Goal: Navigation & Orientation: Find specific page/section

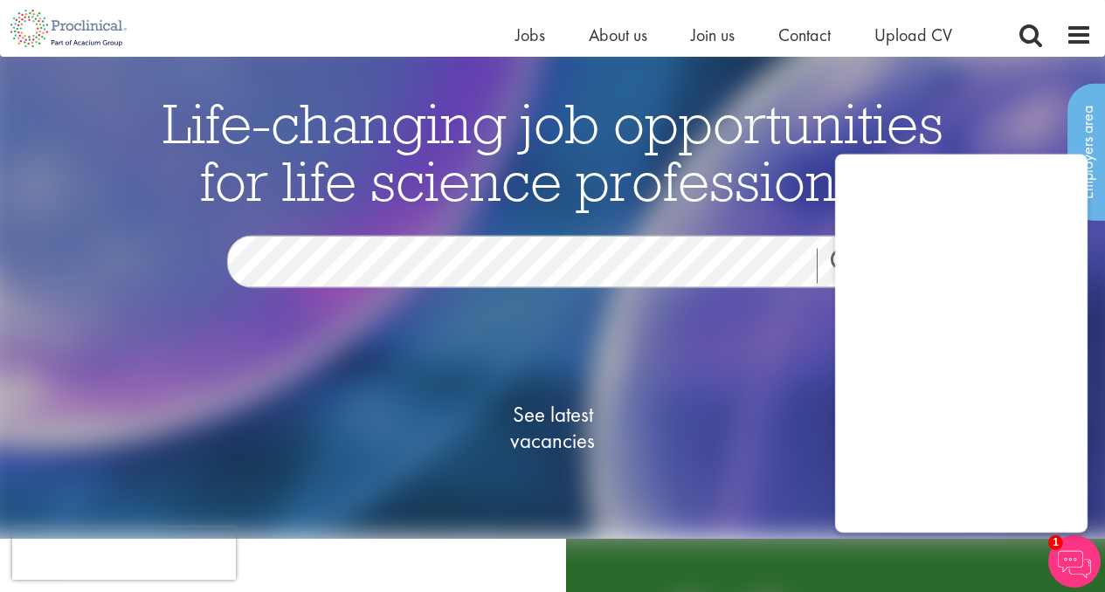
click at [1081, 546] on img at bounding box center [1074, 562] width 52 height 52
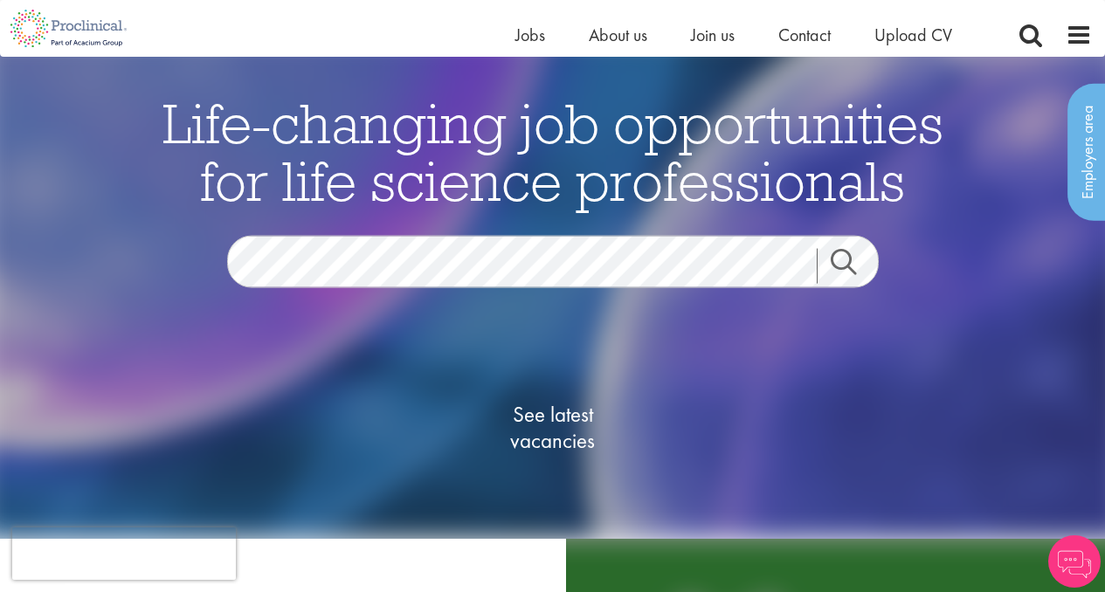
click at [1081, 546] on img at bounding box center [1074, 562] width 52 height 52
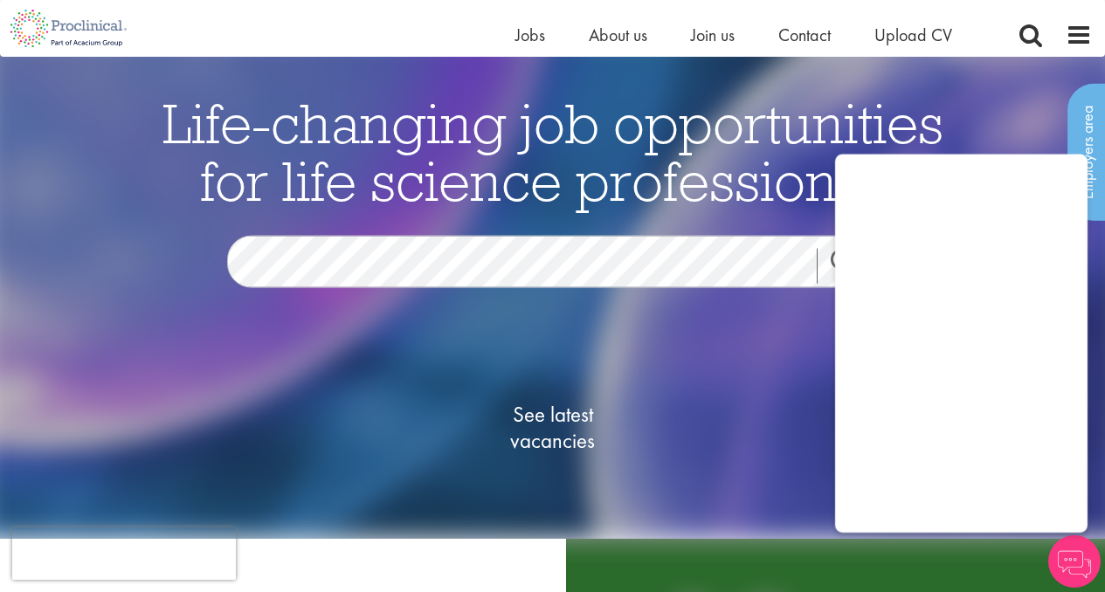
click at [721, 388] on div "See latest vacancies" at bounding box center [552, 430] width 847 height 198
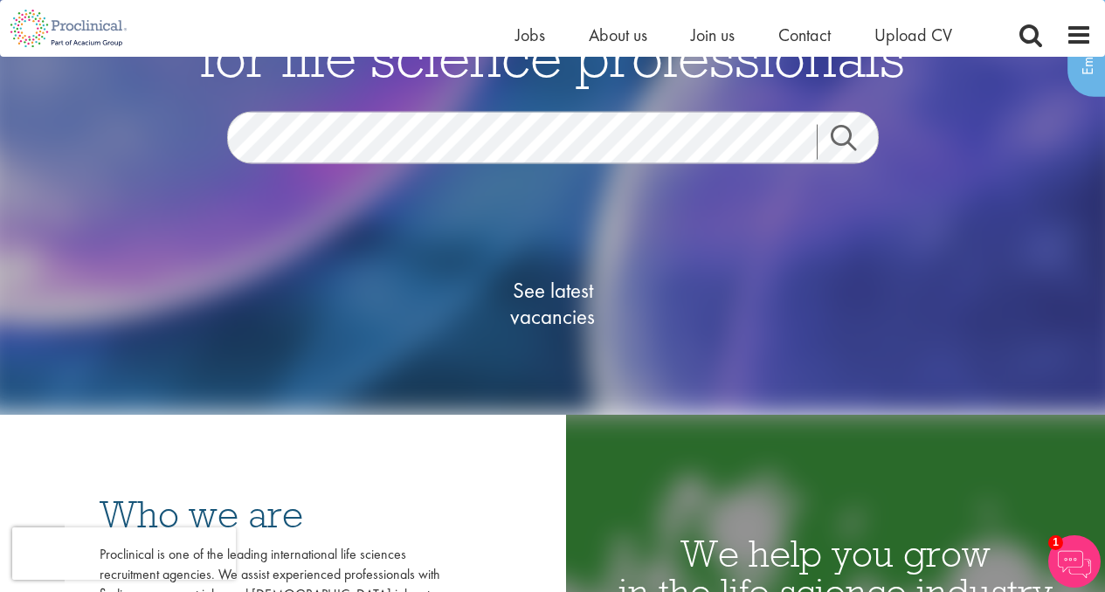
scroll to position [133, 0]
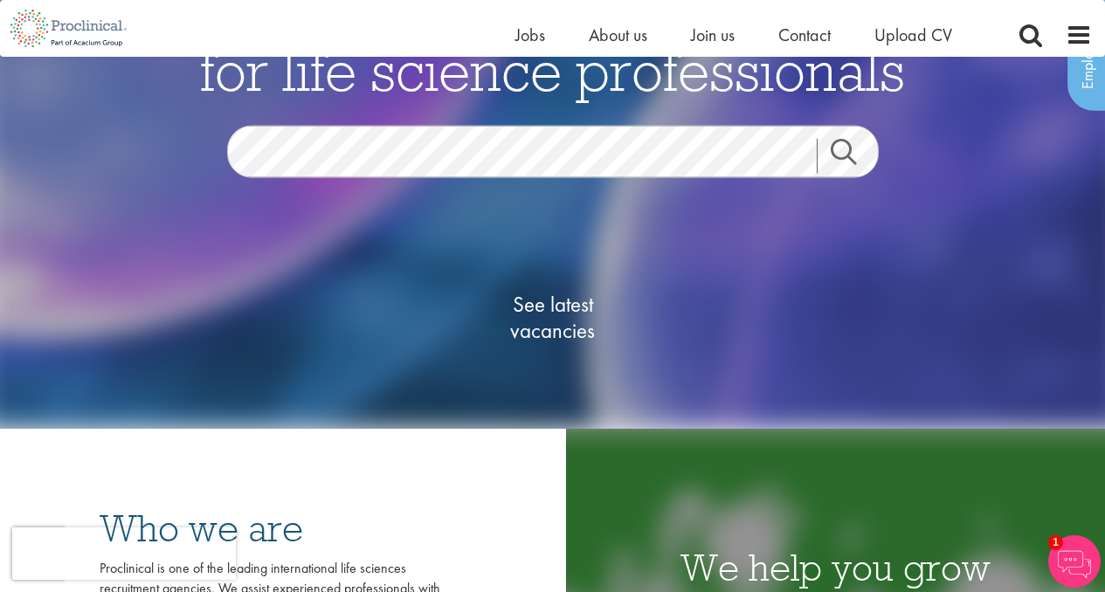
click at [1069, 557] on img at bounding box center [1074, 562] width 52 height 52
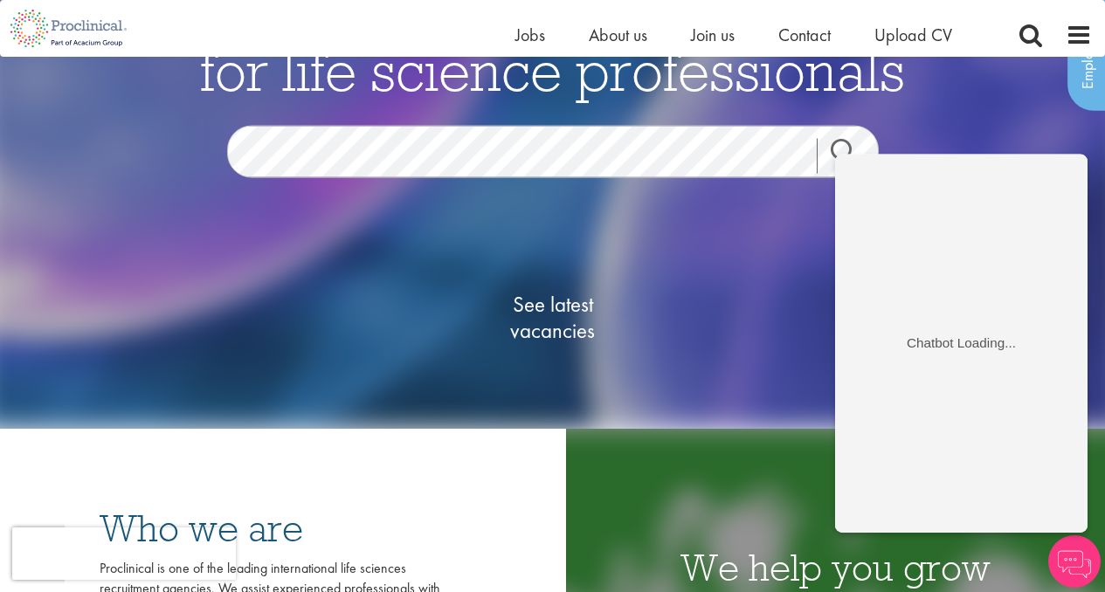
scroll to position [0, 0]
click at [739, 272] on div "See latest vacancies" at bounding box center [552, 320] width 847 height 198
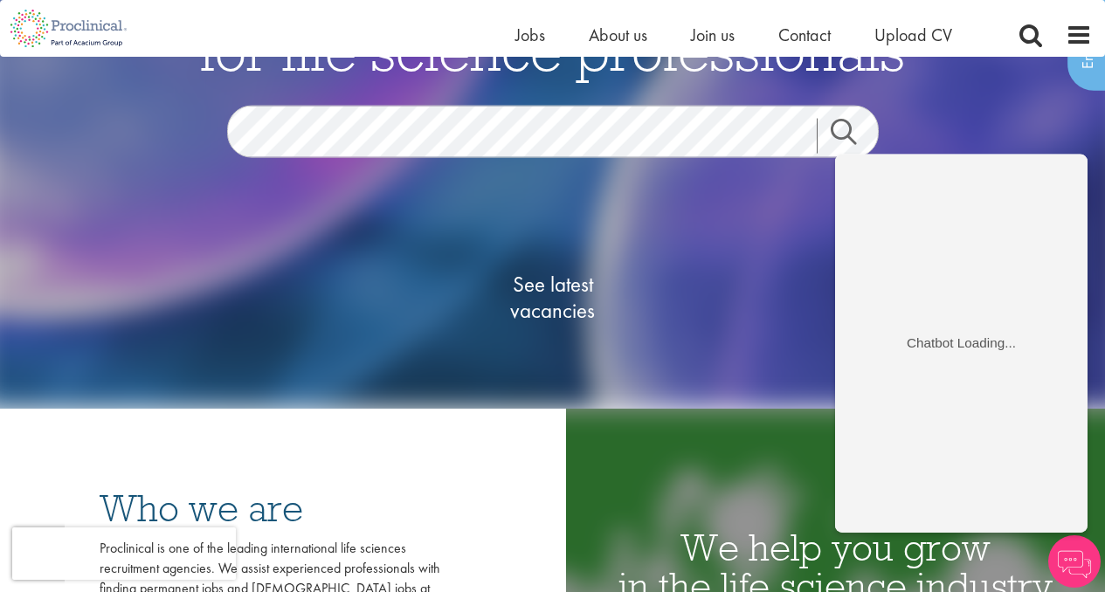
scroll to position [154, 0]
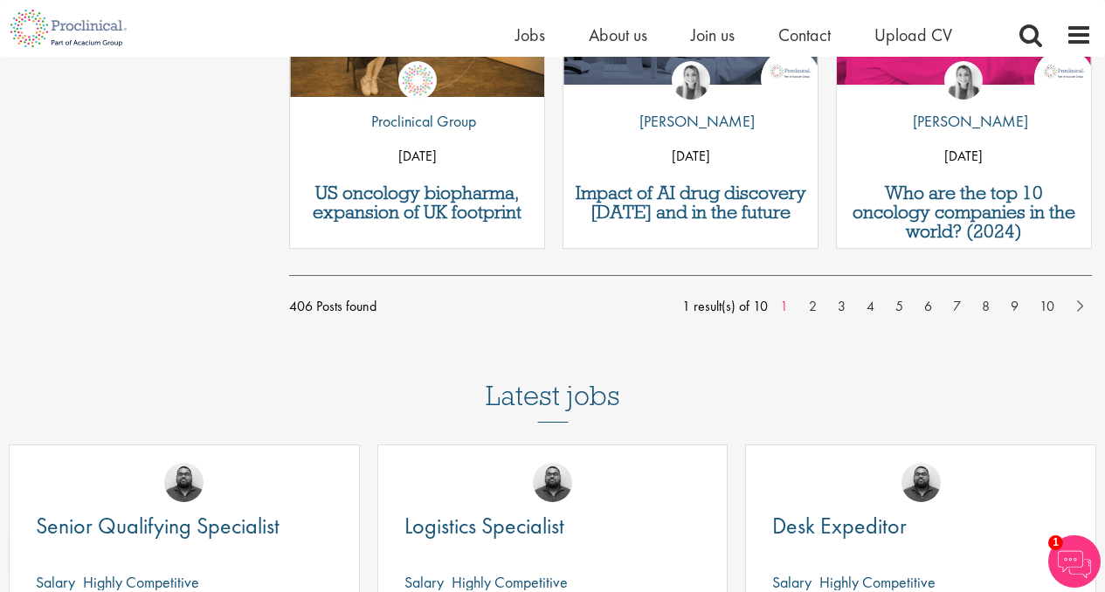
scroll to position [1657, 0]
